Goal: Task Accomplishment & Management: Use online tool/utility

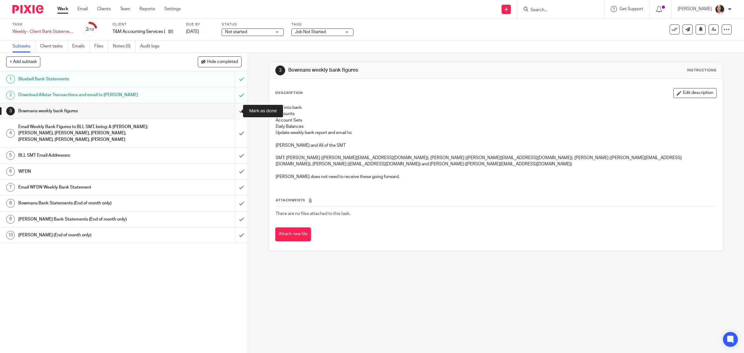
click at [233, 111] on input "submit" at bounding box center [124, 111] width 248 height 16
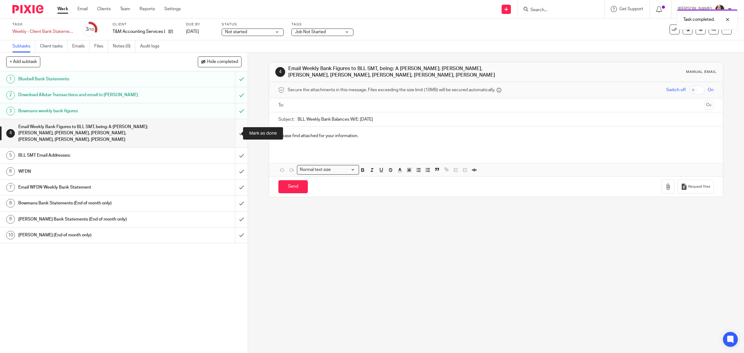
click at [234, 135] on input "submit" at bounding box center [124, 133] width 248 height 28
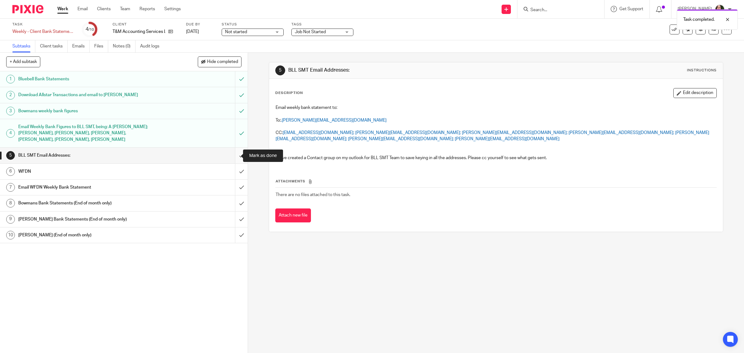
click at [234, 154] on input "submit" at bounding box center [124, 156] width 248 height 16
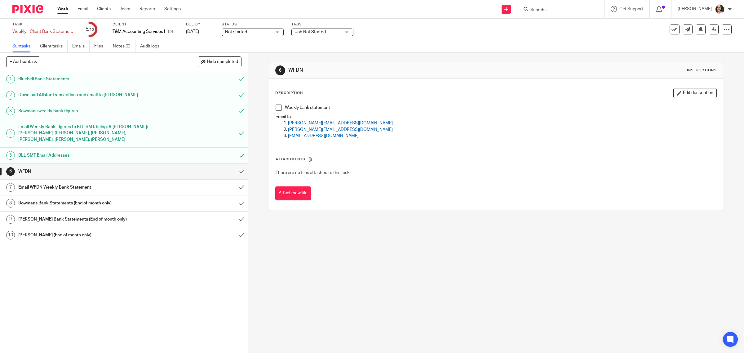
click at [196, 188] on div "Email WFDN Weekly Bank Statement" at bounding box center [123, 187] width 211 height 9
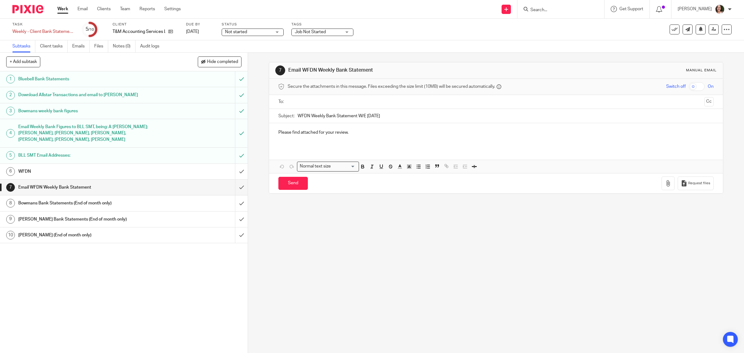
click at [327, 103] on input "text" at bounding box center [496, 101] width 412 height 7
type input "p"
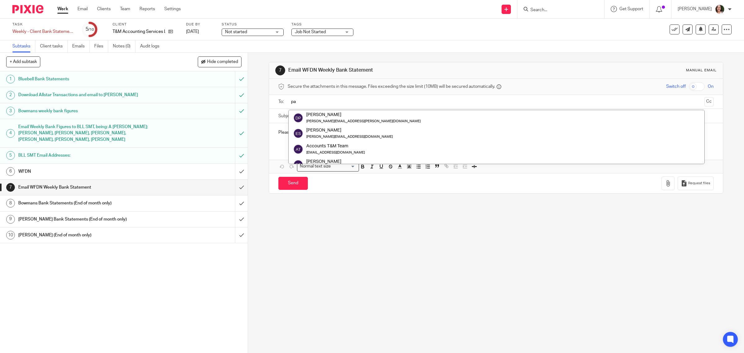
type input "p"
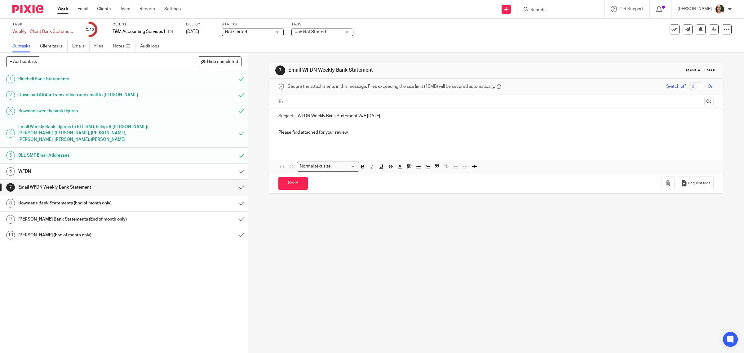
click at [163, 189] on div "Email WFDN Weekly Bank Statement" at bounding box center [123, 187] width 211 height 9
click at [161, 176] on div "WFDN" at bounding box center [123, 171] width 211 height 9
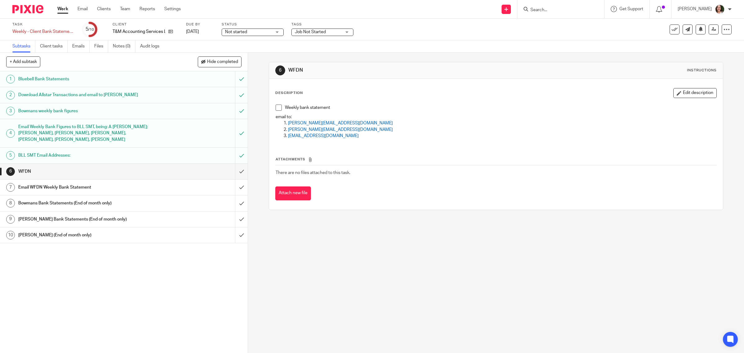
click at [191, 187] on div "Email WFDN Weekly Bank Statement" at bounding box center [123, 187] width 211 height 9
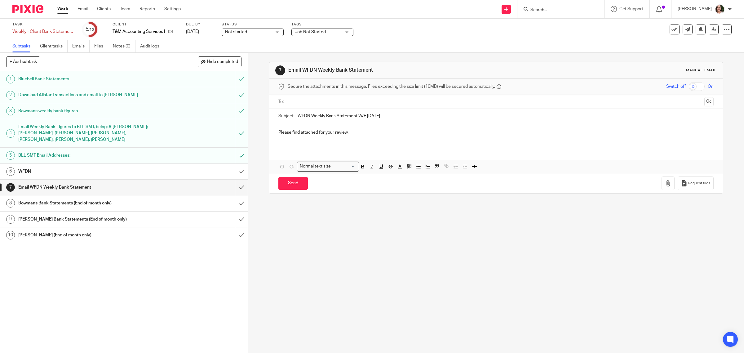
paste input "[PERSON_NAME][EMAIL_ADDRESS][DOMAIN_NAME]"
type input "[PERSON_NAME][EMAIL_ADDRESS][DOMAIN_NAME];"
click at [66, 190] on h1 "Email WFDN Weekly Bank Statement" at bounding box center [88, 187] width 140 height 9
click at [66, 175] on h1 "WFDN" at bounding box center [88, 171] width 140 height 9
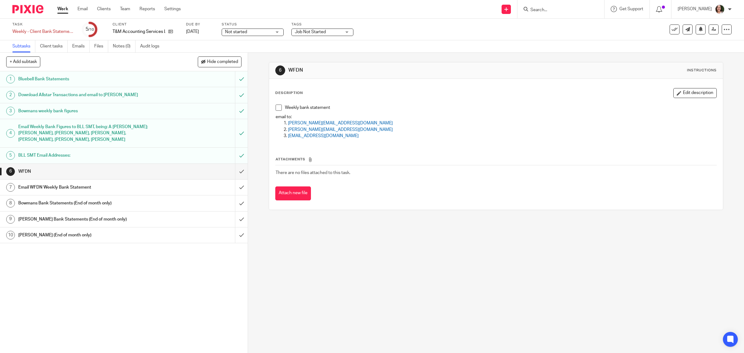
click at [106, 186] on h1 "Email WFDN Weekly Bank Statement" at bounding box center [88, 187] width 140 height 9
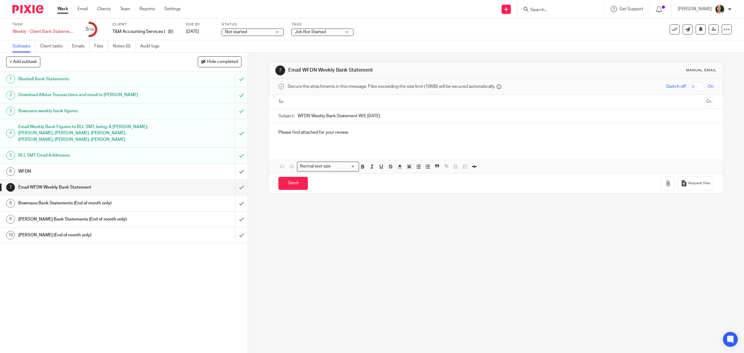
click at [305, 104] on input "text" at bounding box center [496, 101] width 412 height 7
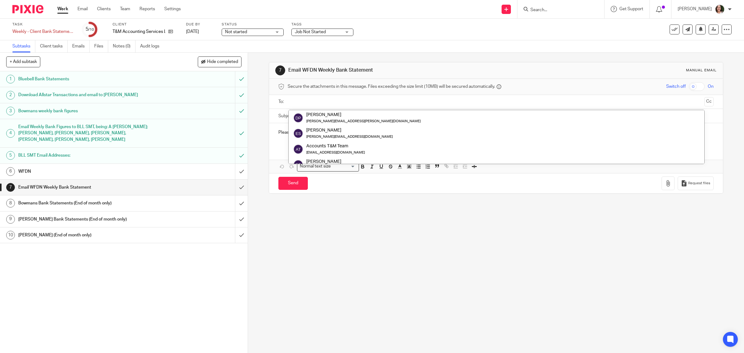
paste input "paul@farmdaynurseries.co.uk"
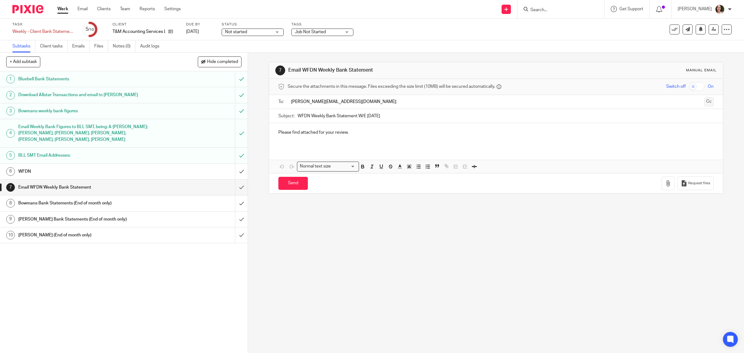
type input "paul@farmdaynurseries.co.uk;"
click at [705, 102] on button "Cc" at bounding box center [709, 102] width 9 height 9
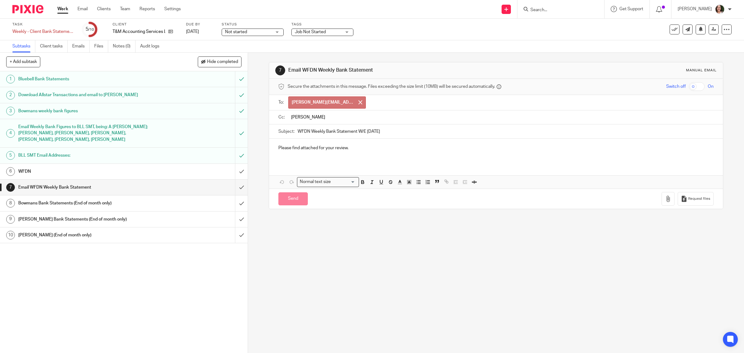
type input "andrew"
click at [54, 185] on h1 "Email WFDN Weekly Bank Statement" at bounding box center [88, 187] width 140 height 9
